Goal: Transaction & Acquisition: Purchase product/service

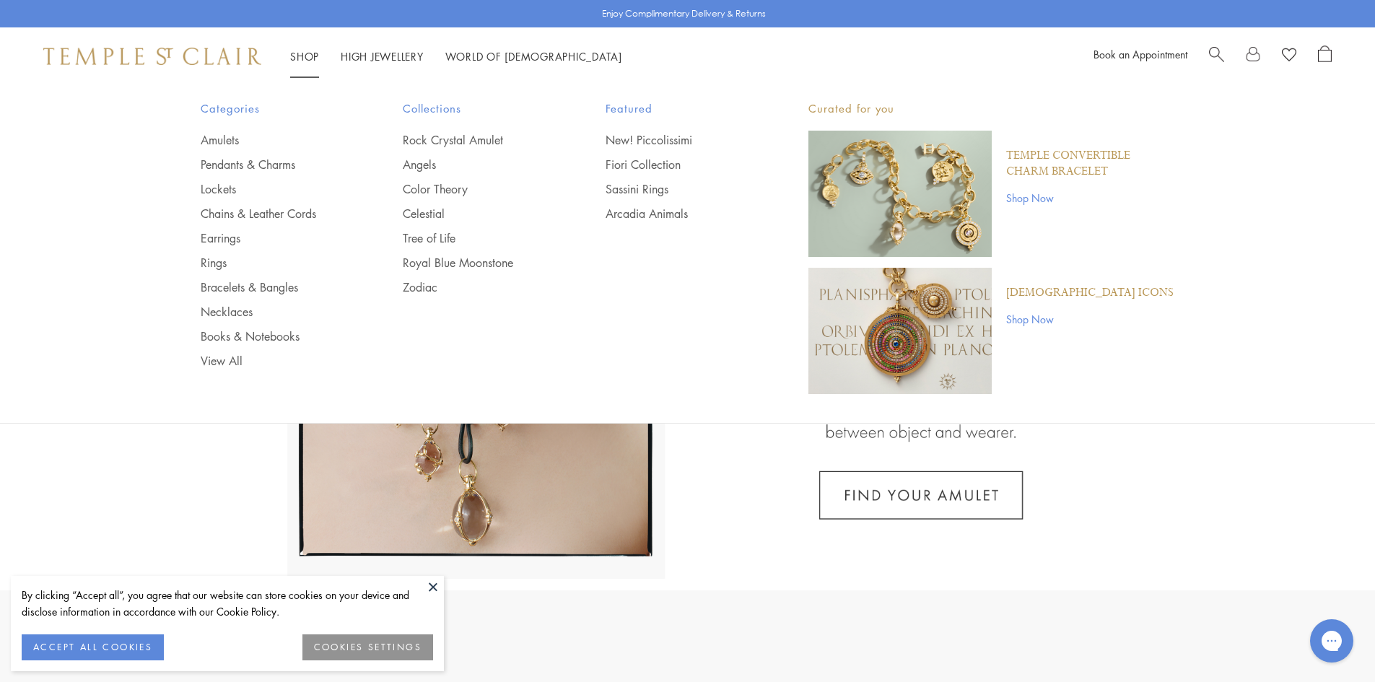
click at [310, 54] on link "Shop Shop" at bounding box center [304, 56] width 29 height 14
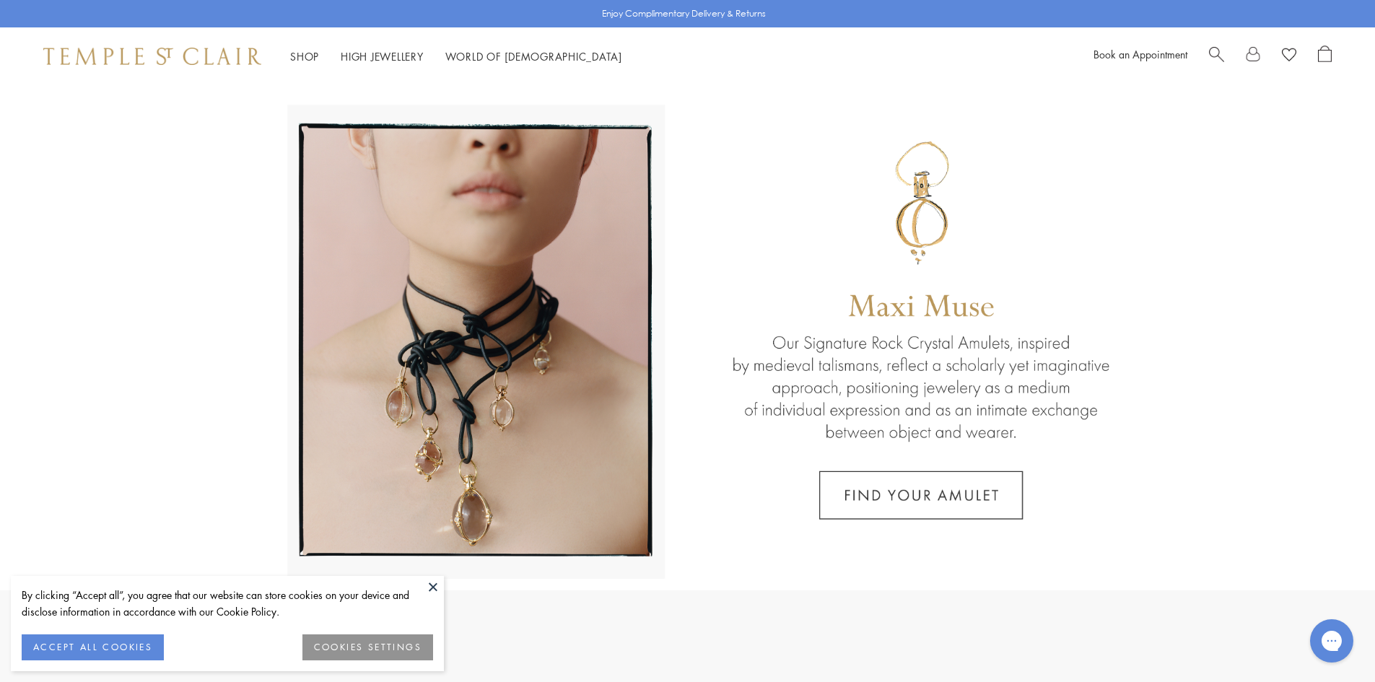
click at [1214, 53] on span "Search" at bounding box center [1216, 52] width 15 height 15
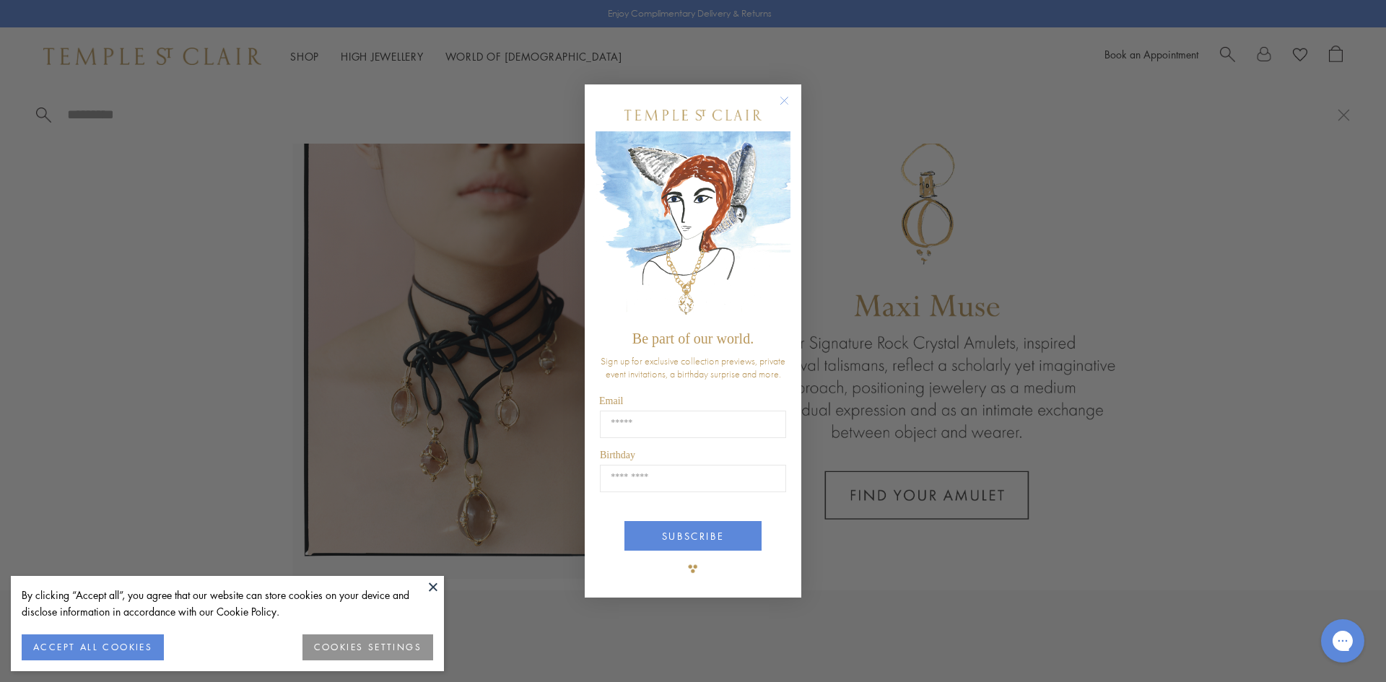
click at [778, 103] on circle "Close dialog" at bounding box center [784, 100] width 17 height 17
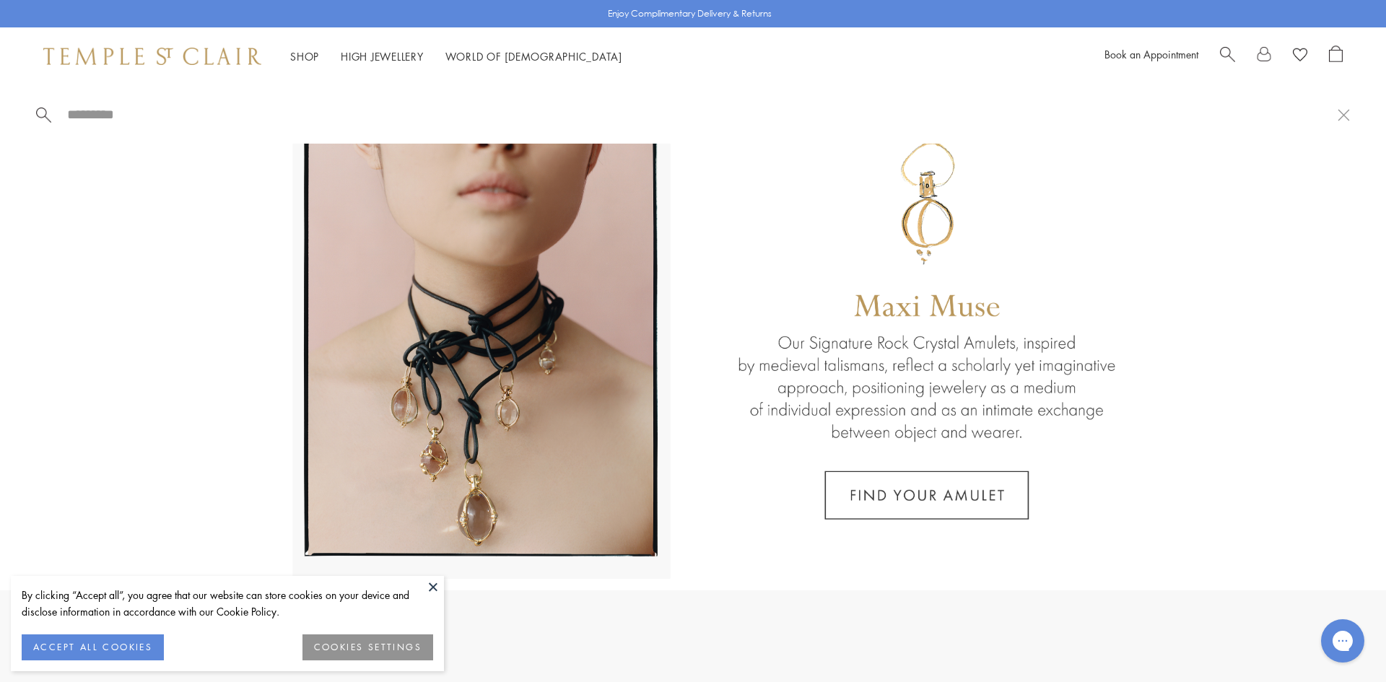
click at [77, 112] on input "search" at bounding box center [702, 114] width 1272 height 17
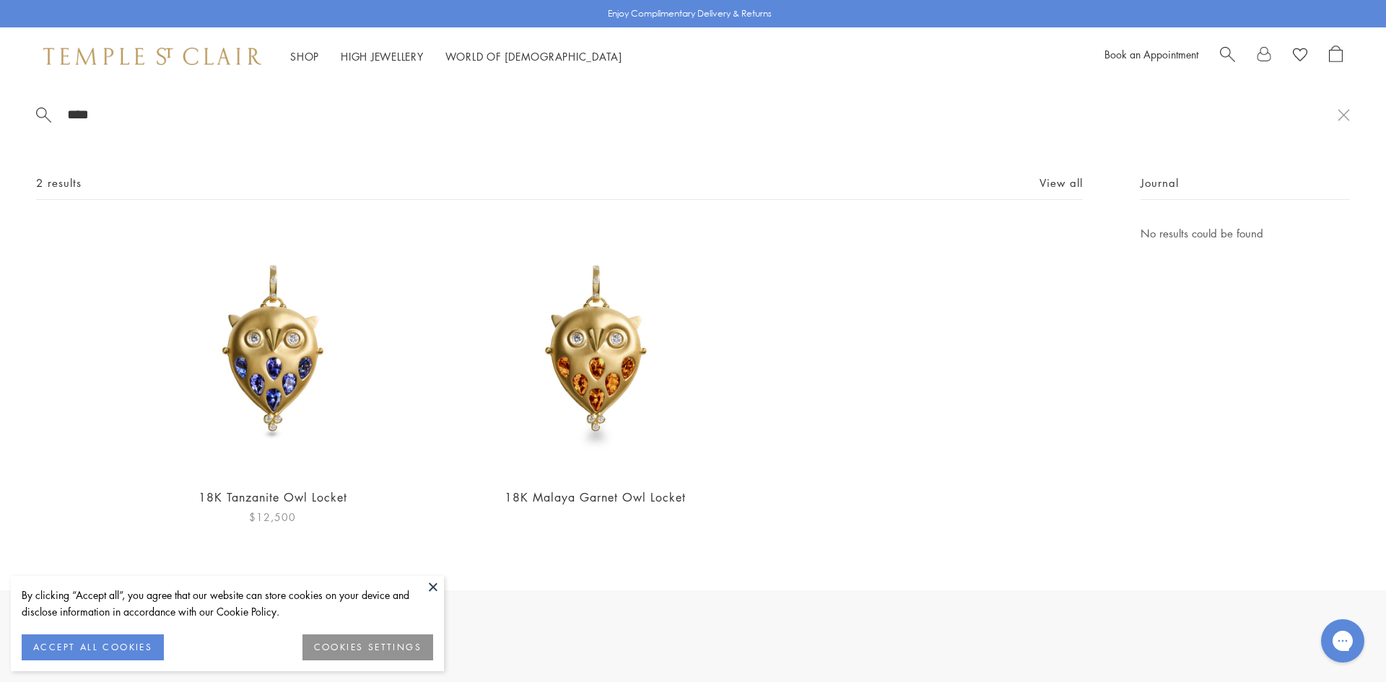
type input "****"
click at [252, 367] on img at bounding box center [272, 349] width 250 height 250
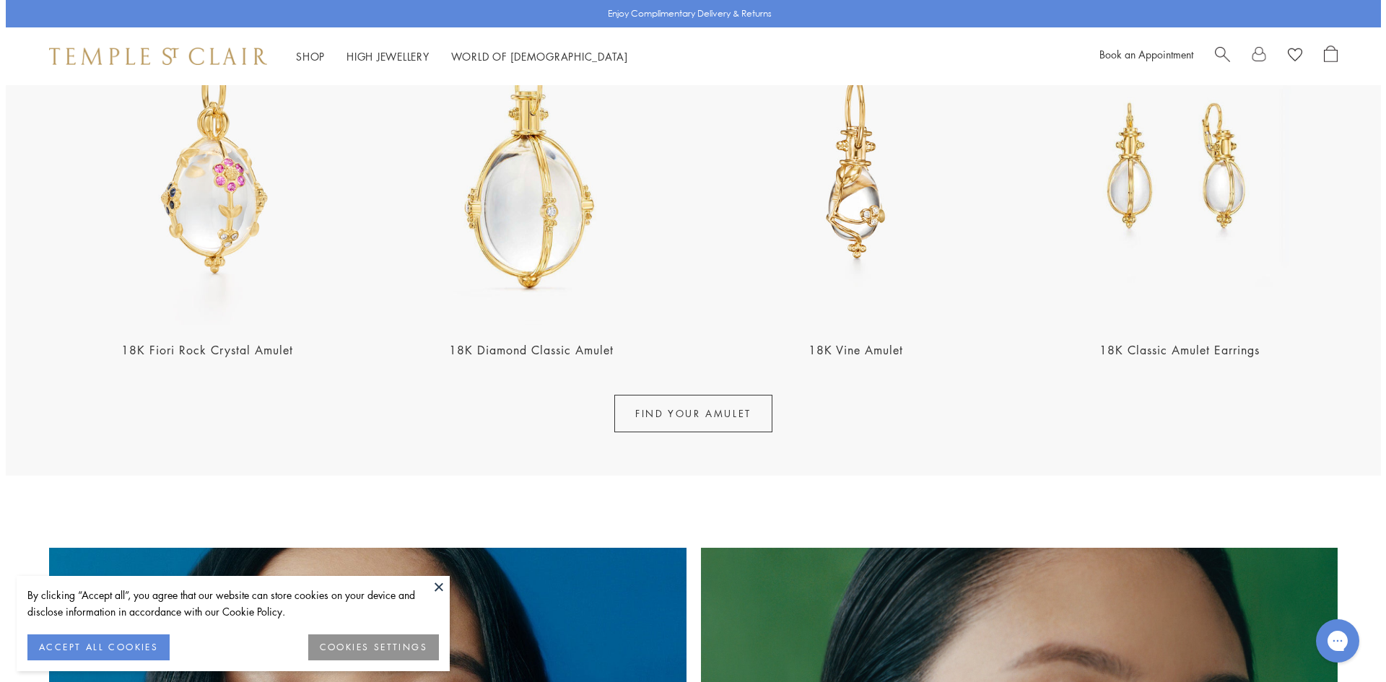
scroll to position [217, 0]
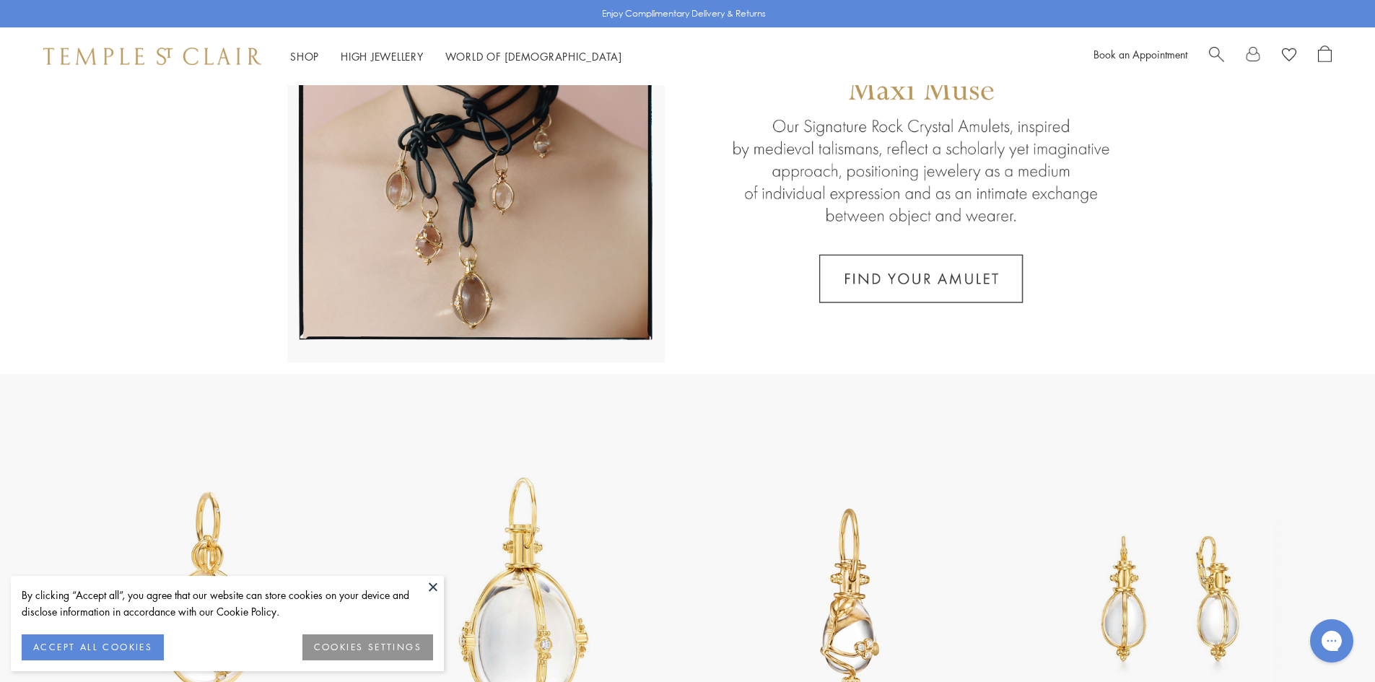
click at [1214, 57] on span "Search" at bounding box center [1216, 52] width 15 height 15
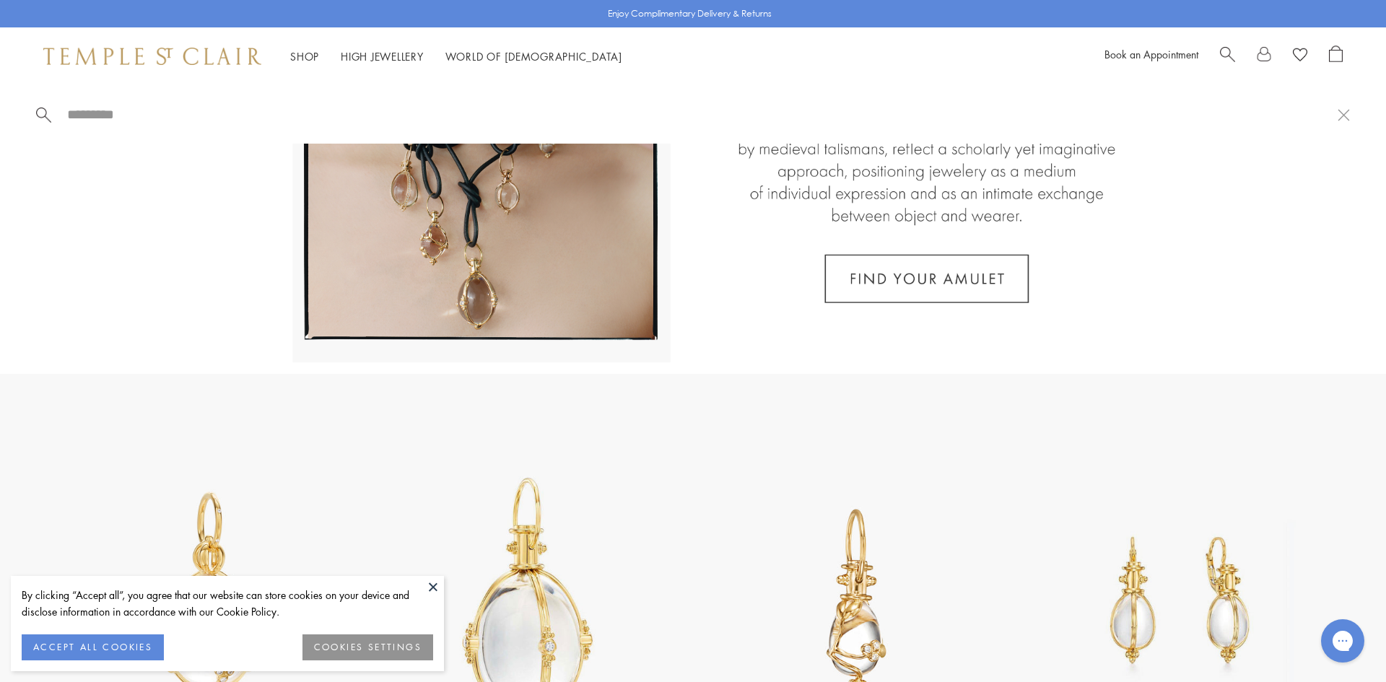
click at [71, 110] on input "search" at bounding box center [702, 114] width 1272 height 17
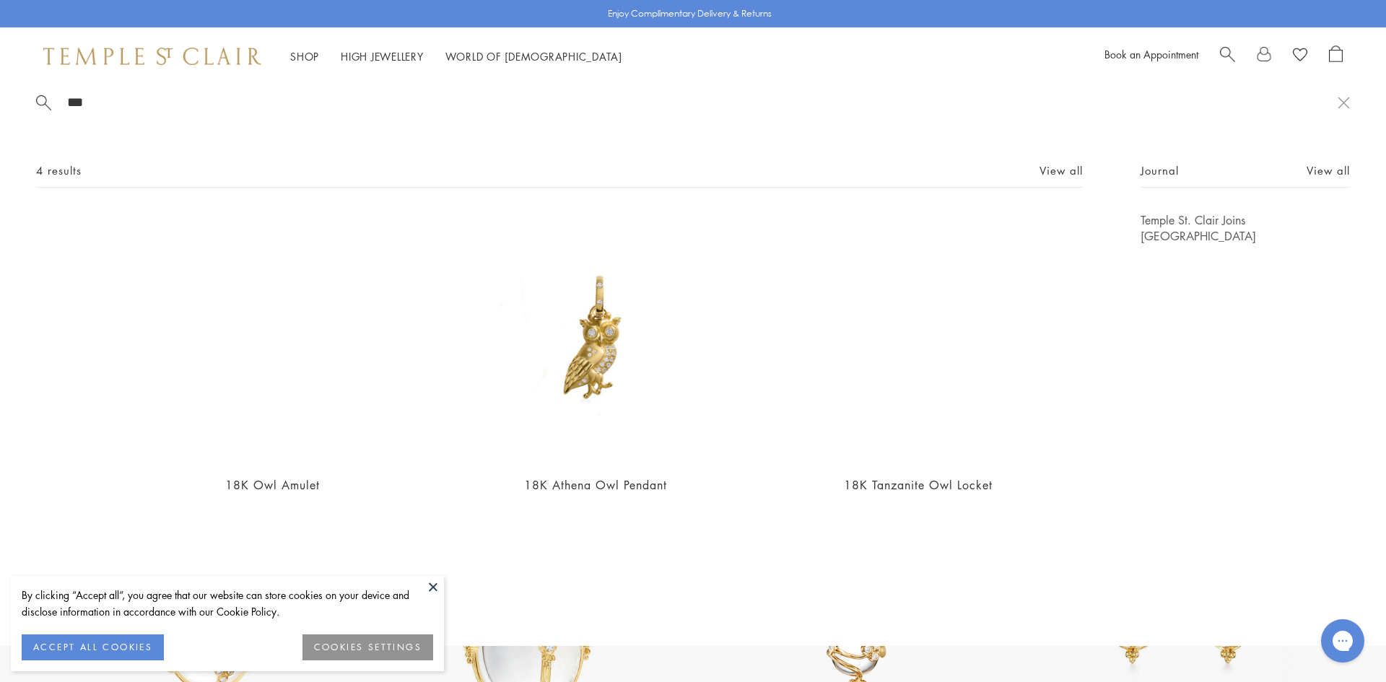
scroll to position [0, 0]
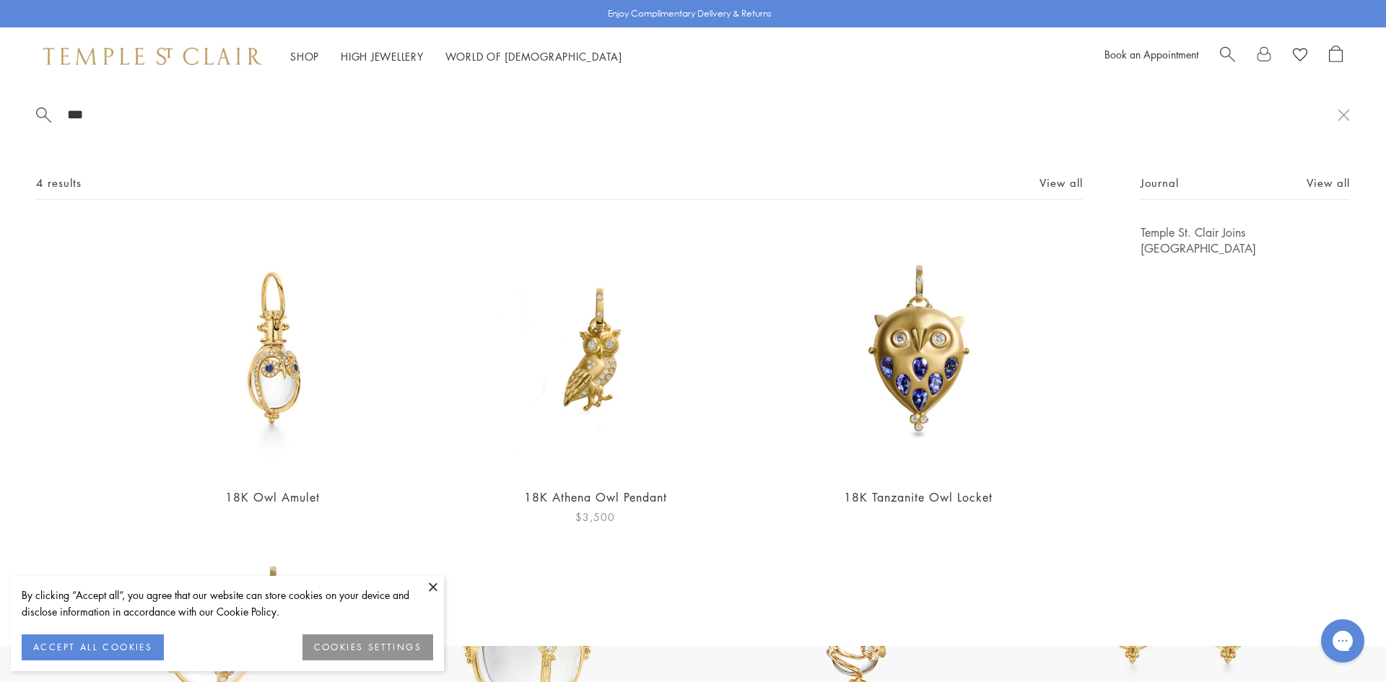
type input "***"
click at [603, 395] on img at bounding box center [595, 349] width 250 height 250
